Goal: Information Seeking & Learning: Learn about a topic

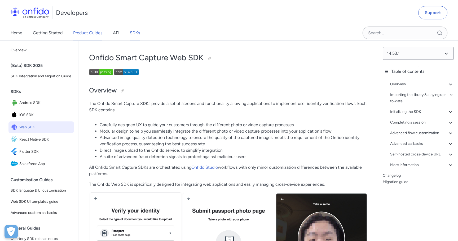
click at [87, 30] on link "Product Guides" at bounding box center [87, 32] width 29 height 15
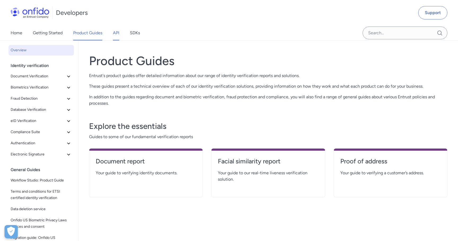
click at [114, 29] on link "API" at bounding box center [116, 32] width 6 height 15
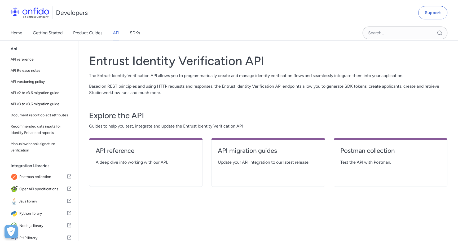
scroll to position [24, 0]
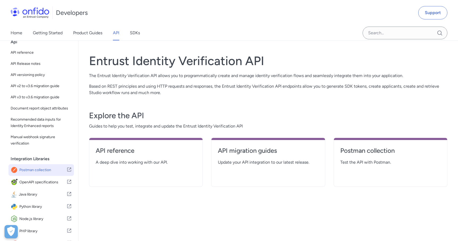
click at [49, 170] on span "Postman collection" at bounding box center [42, 169] width 47 height 7
